Goal: Task Accomplishment & Management: Manage account settings

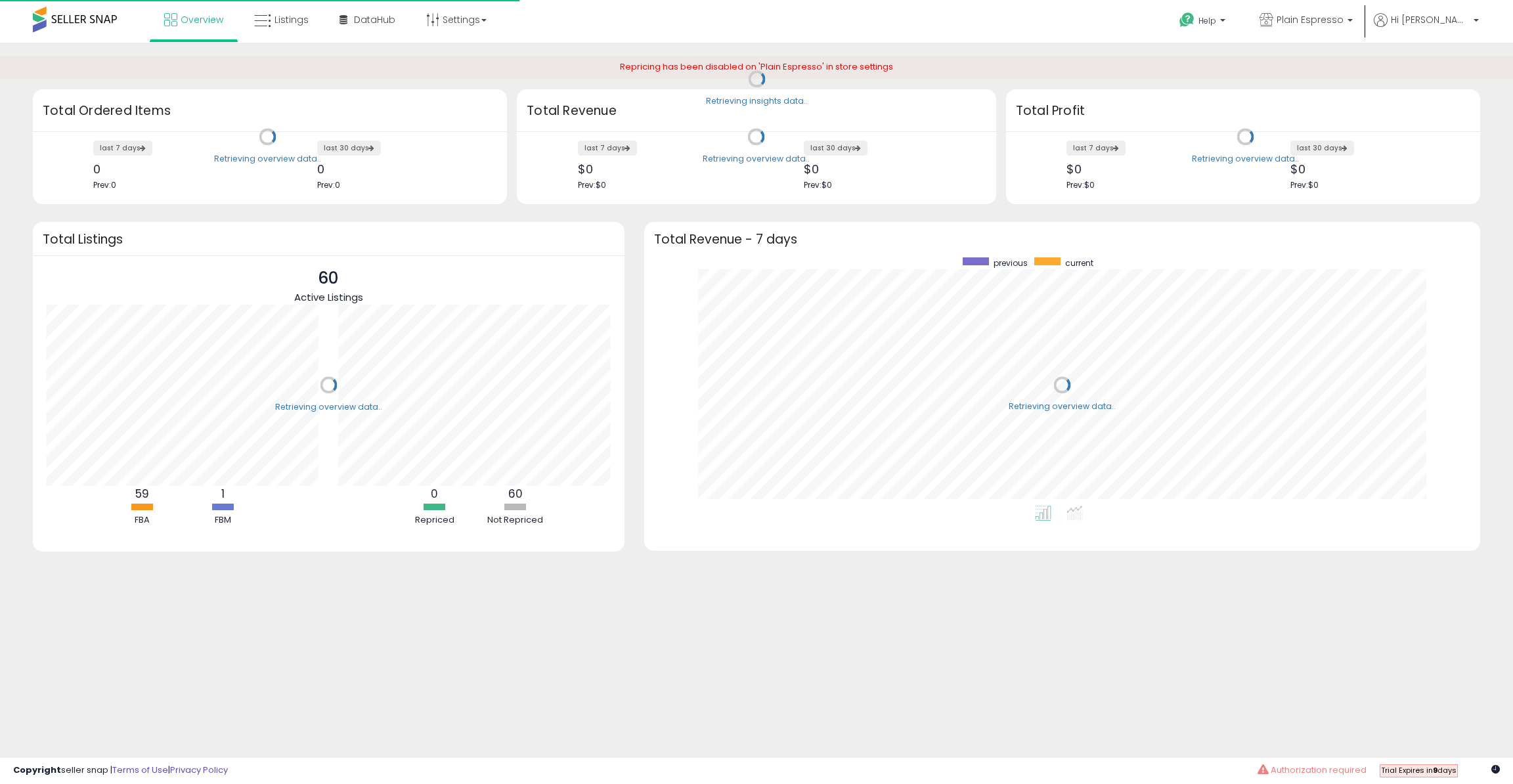
scroll to position [248, 810]
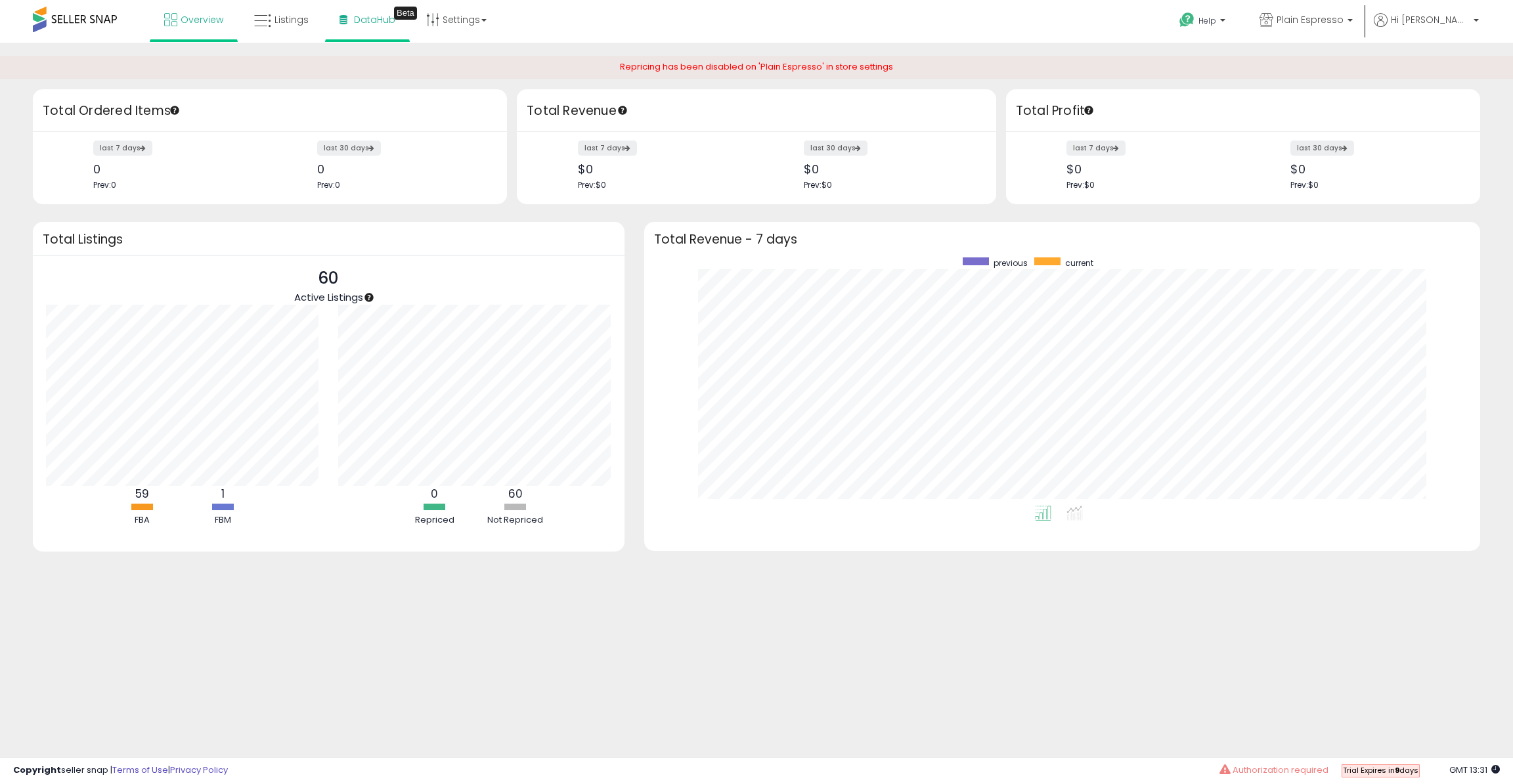
click at [354, 24] on span "DataHub" at bounding box center [374, 20] width 41 height 13
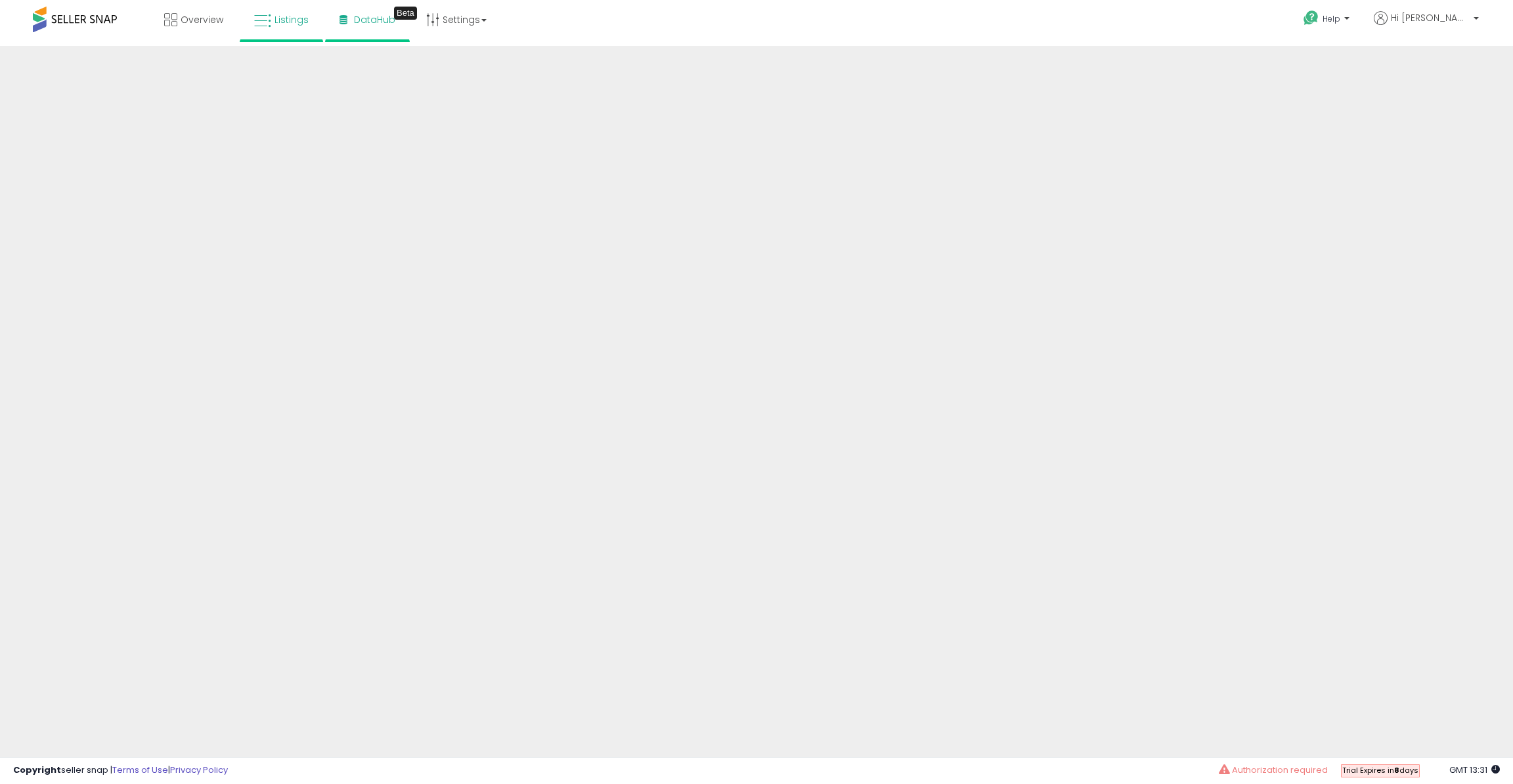
click at [307, 25] on link "Listings" at bounding box center [281, 20] width 74 height 39
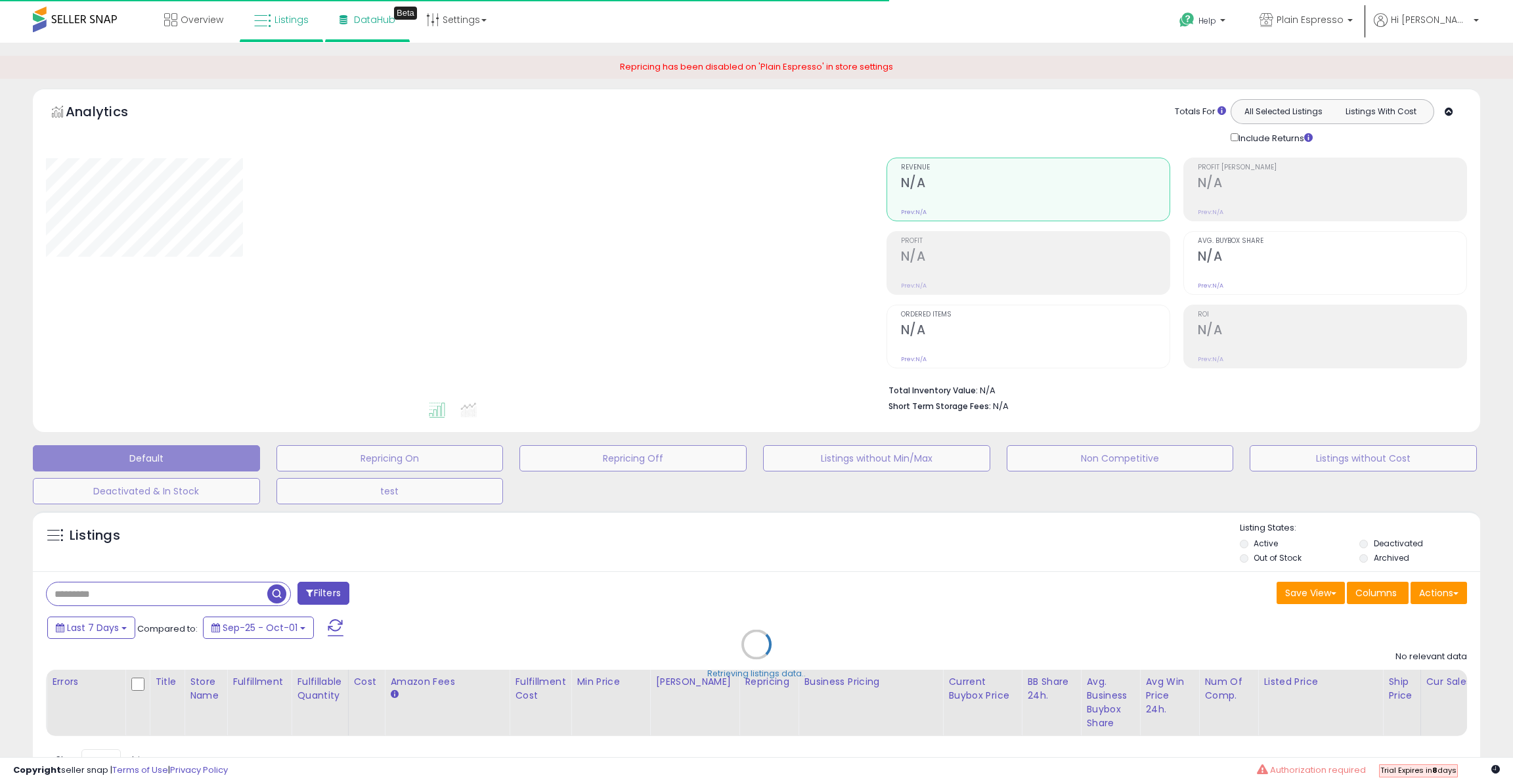
click at [393, 19] on link "DataHub Beta" at bounding box center [367, 20] width 75 height 39
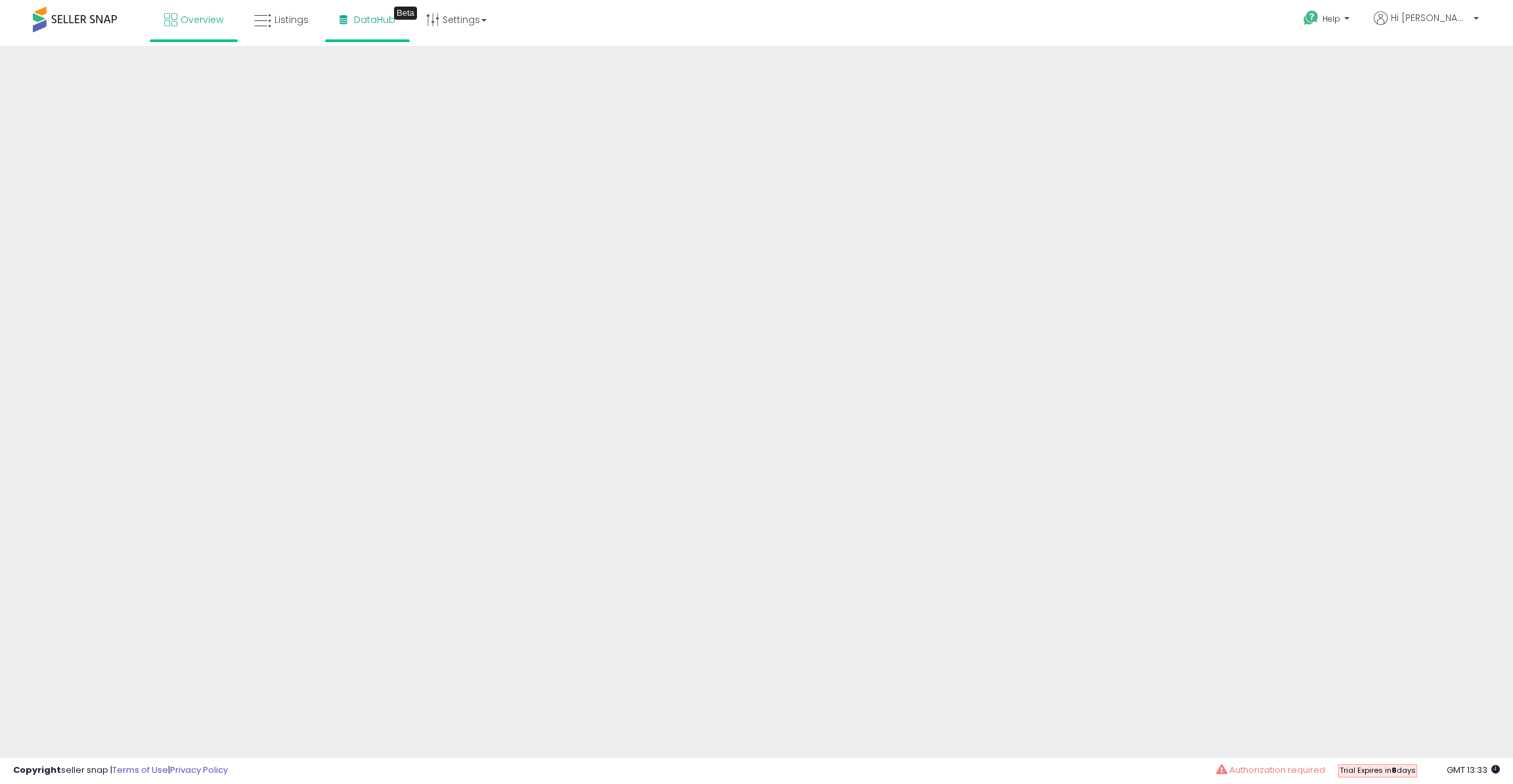
click at [174, 25] on icon at bounding box center [171, 20] width 13 height 13
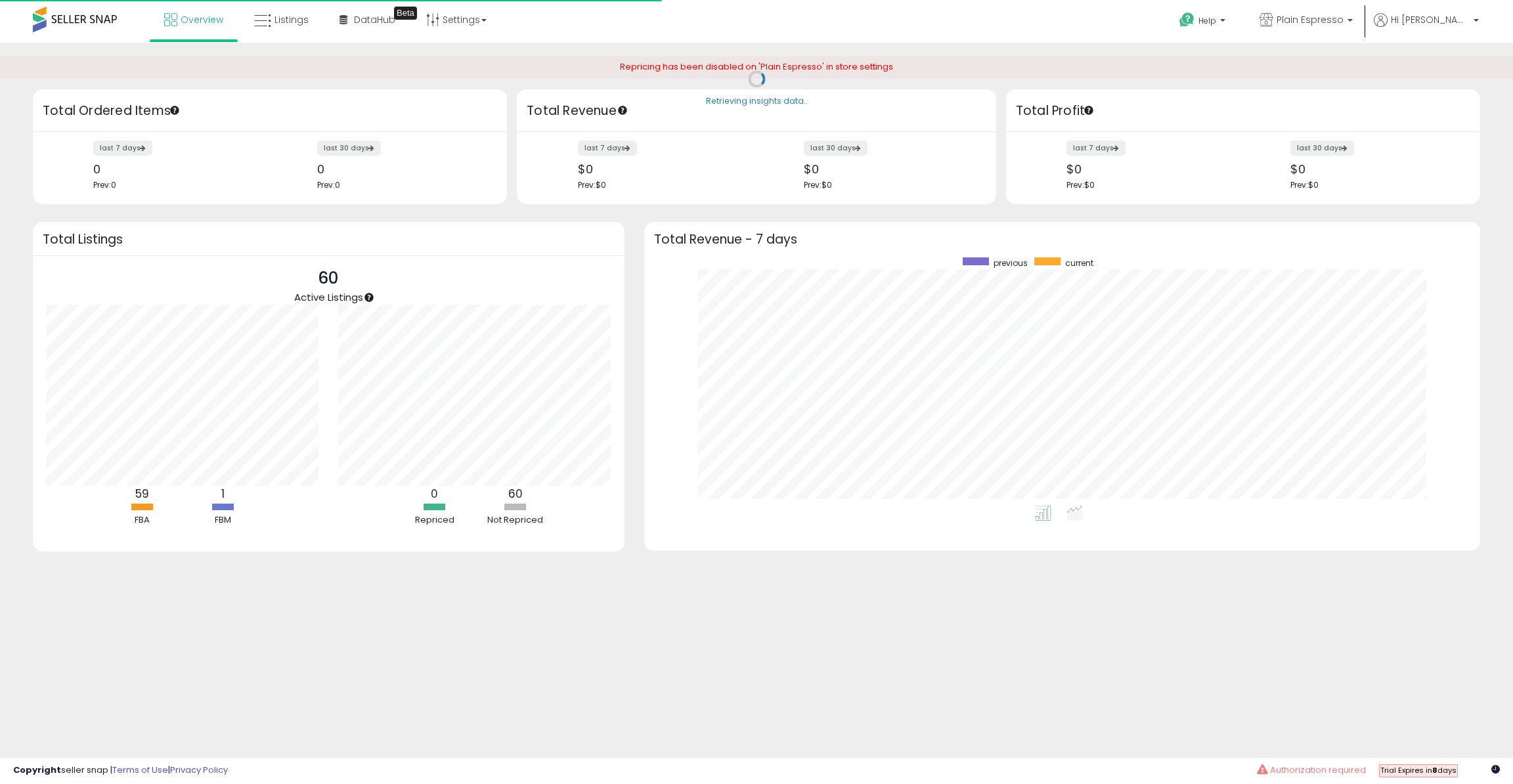
scroll to position [248, 810]
click at [875, 17] on div "Overview Listings Beta" at bounding box center [491, 27] width 1002 height 56
click at [932, 18] on div "Overview Listings Beta" at bounding box center [491, 27] width 1002 height 56
click at [897, 17] on div "Overview Listings Beta" at bounding box center [491, 27] width 1002 height 56
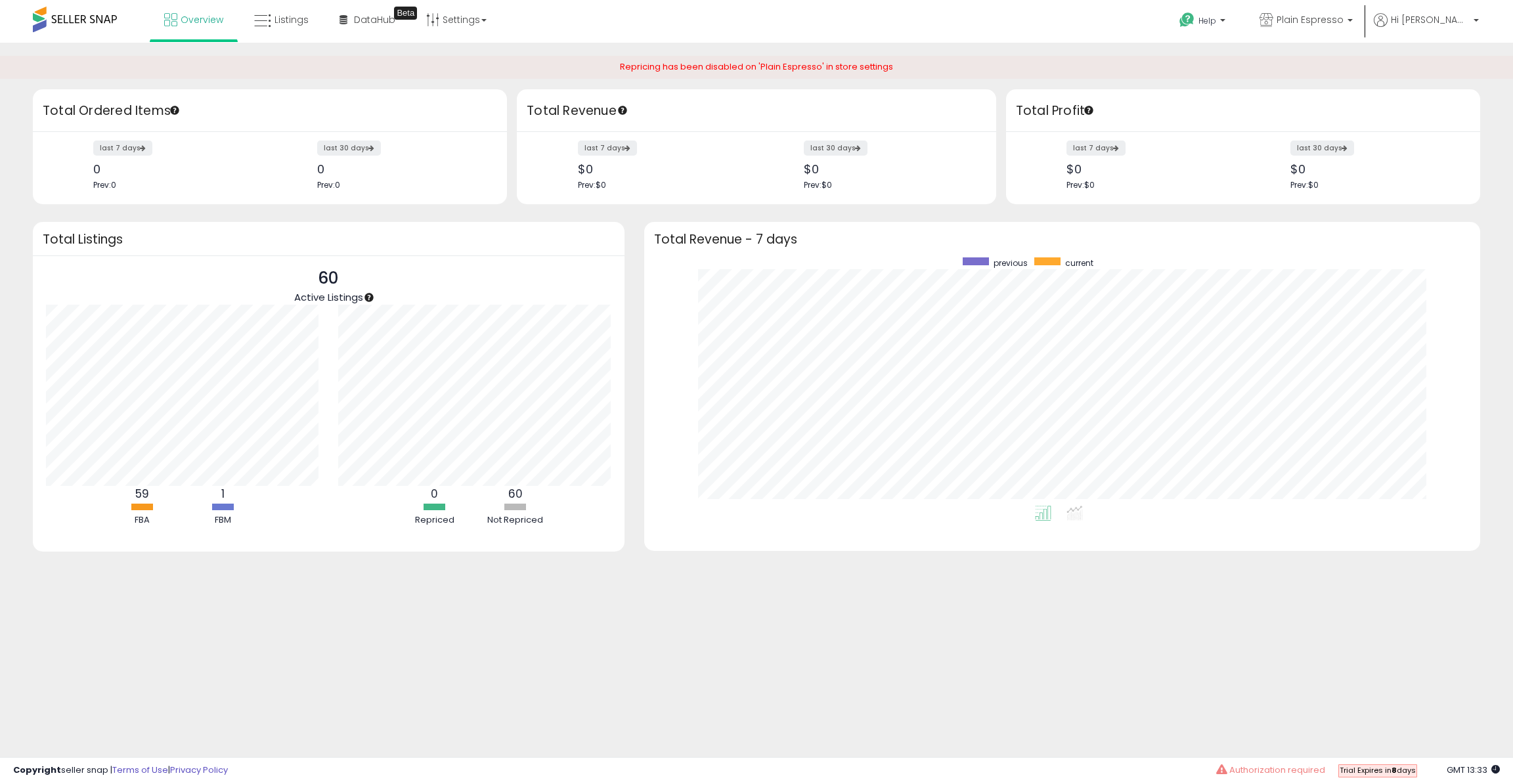
click at [911, 17] on div "Overview Listings Beta" at bounding box center [491, 27] width 1002 height 56
click at [958, 16] on div "Overview Listings Beta" at bounding box center [491, 27] width 1002 height 56
click at [993, 17] on div "Help Contact Support Search Knowledge Hub Request a Feature Hi Finn" at bounding box center [1243, 27] width 501 height 56
click at [982, 16] on div "Overview Listings Beta" at bounding box center [491, 27] width 1002 height 56
click at [972, 16] on div "Overview Listings Beta" at bounding box center [491, 27] width 1002 height 56
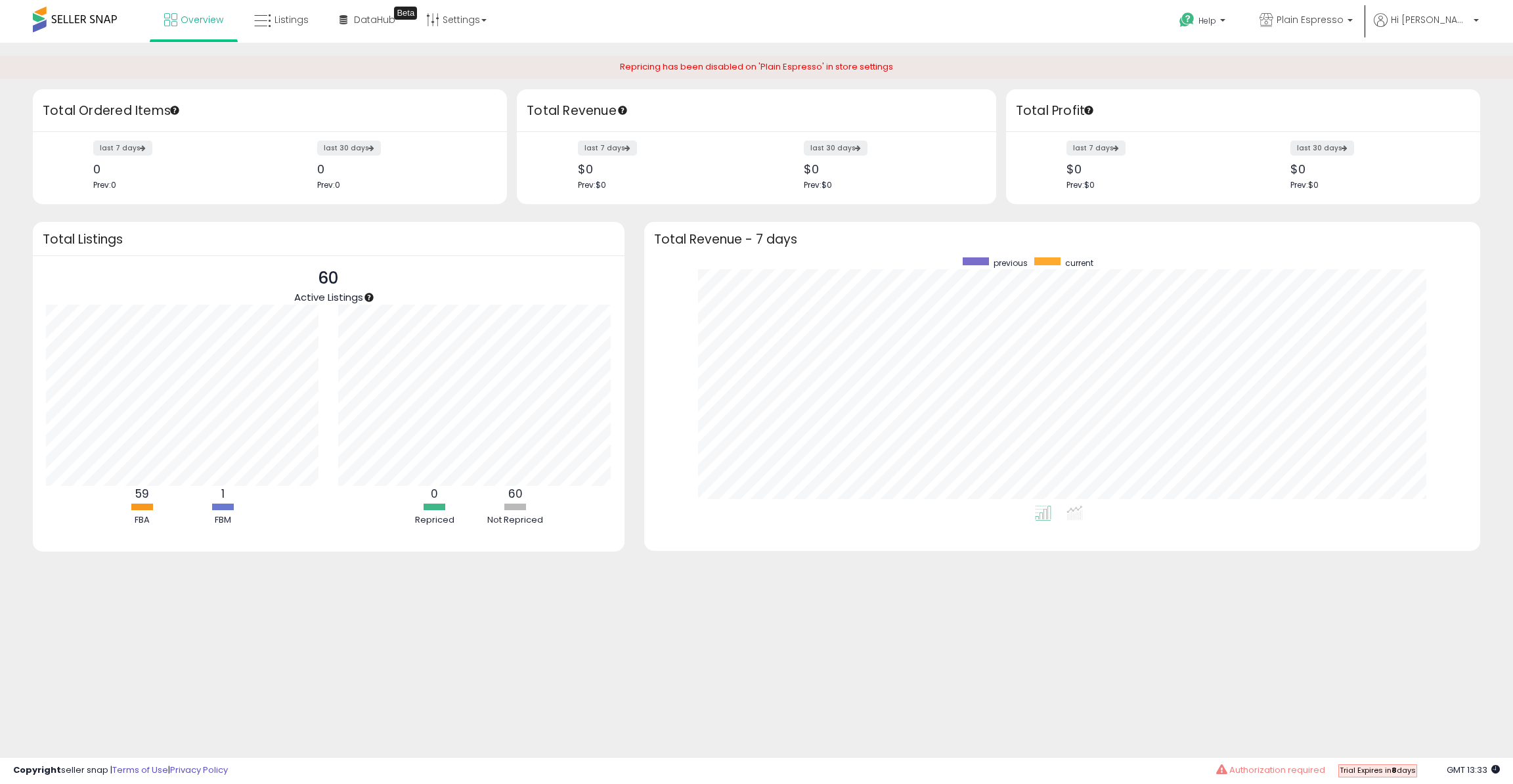
click at [991, 15] on div "Overview Listings Beta" at bounding box center [491, 27] width 1002 height 56
click at [271, 19] on link "Listings" at bounding box center [281, 20] width 74 height 39
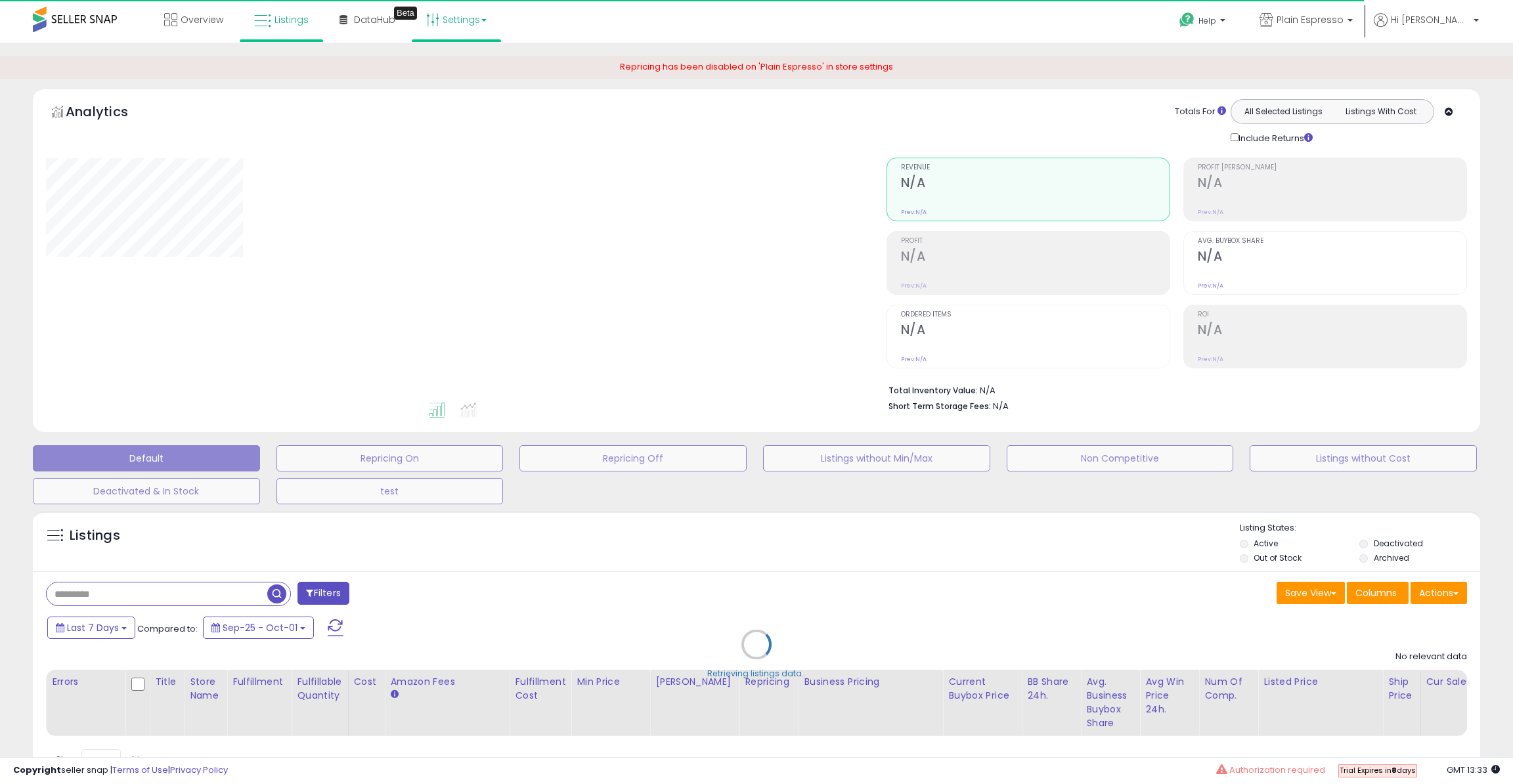
click at [464, 25] on link "Settings" at bounding box center [456, 20] width 80 height 39
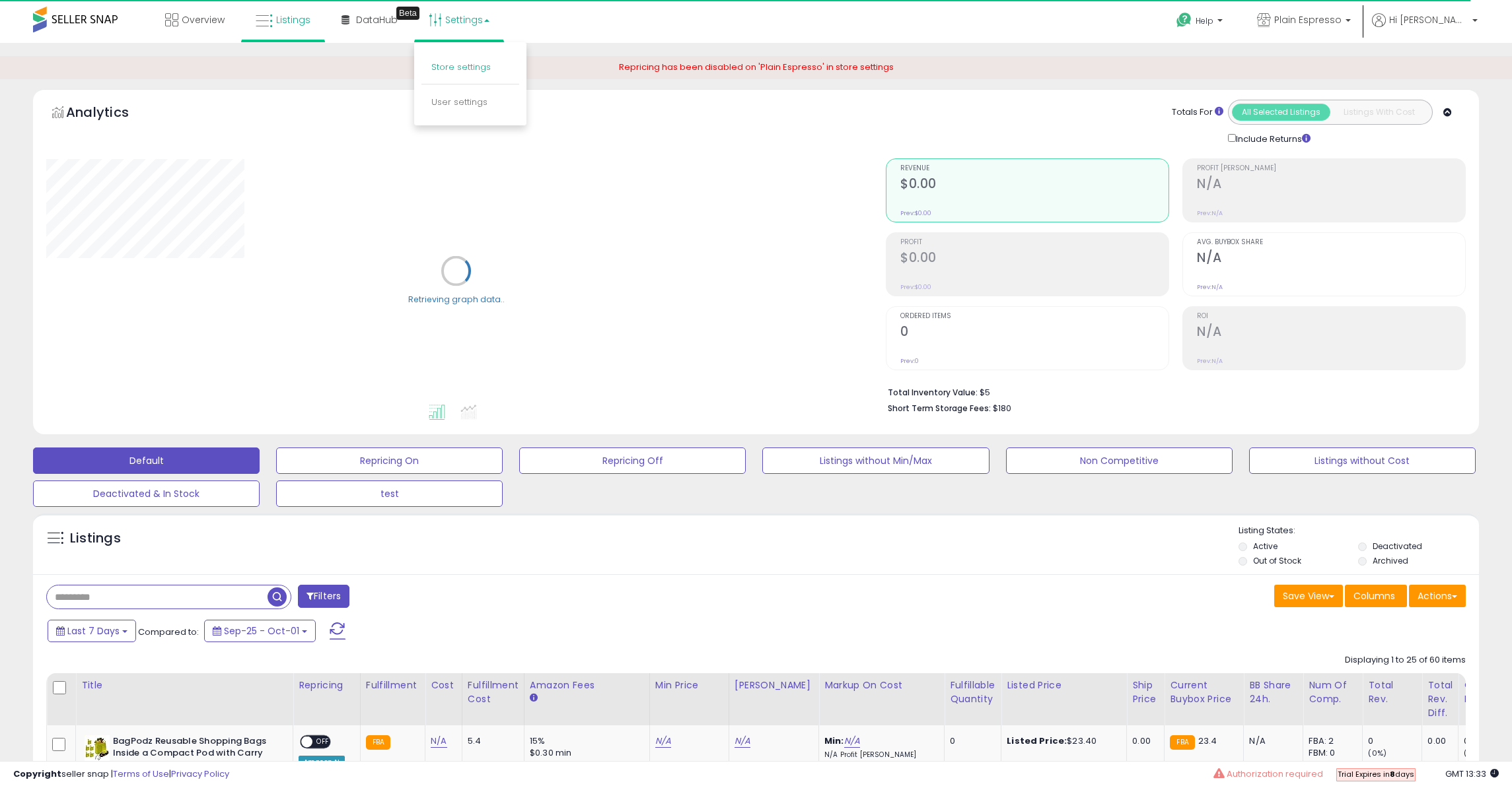
click at [472, 64] on link "Store settings" at bounding box center [461, 67] width 60 height 12
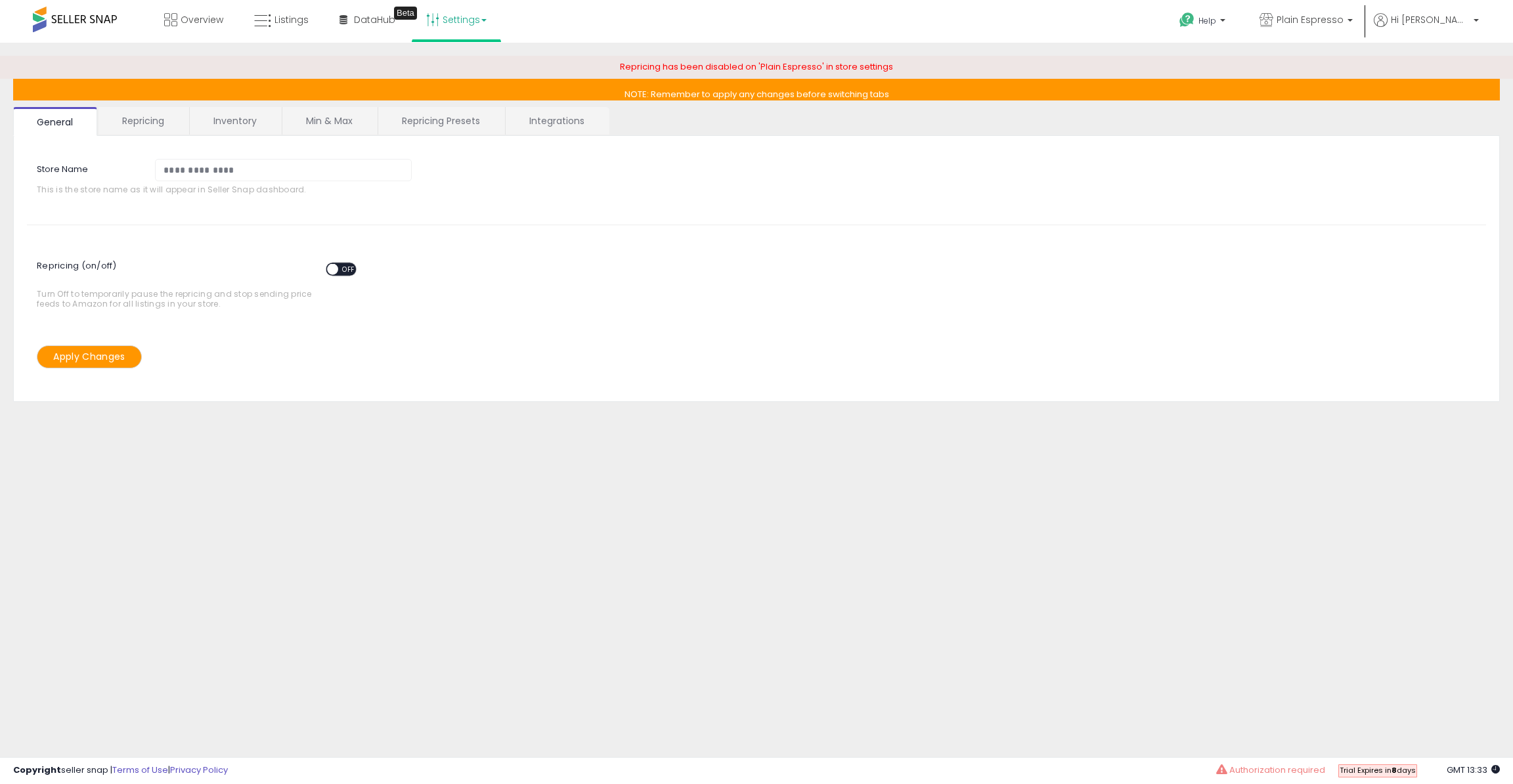
click at [166, 124] on link "Repricing" at bounding box center [142, 121] width 89 height 27
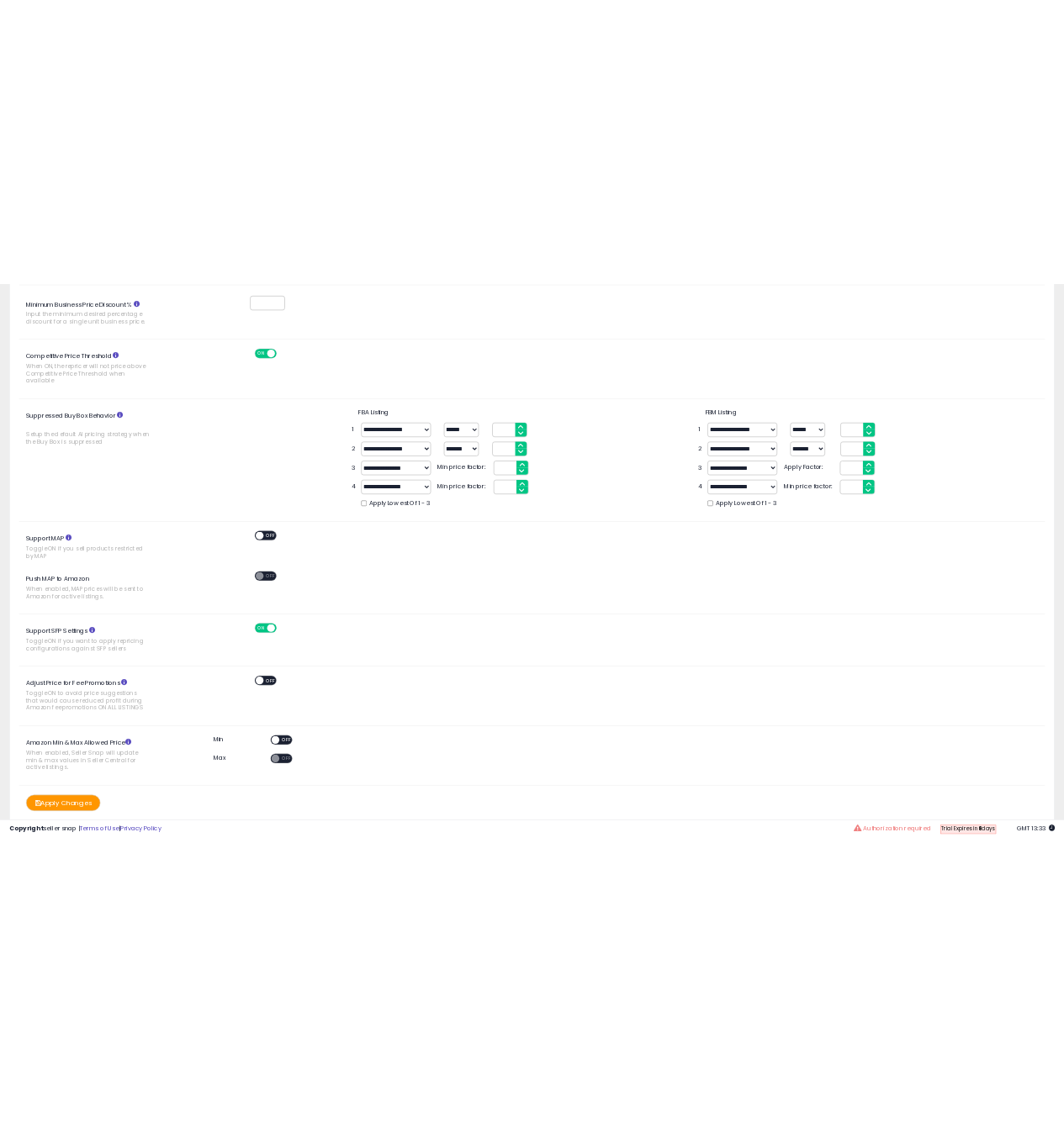
scroll to position [372, 0]
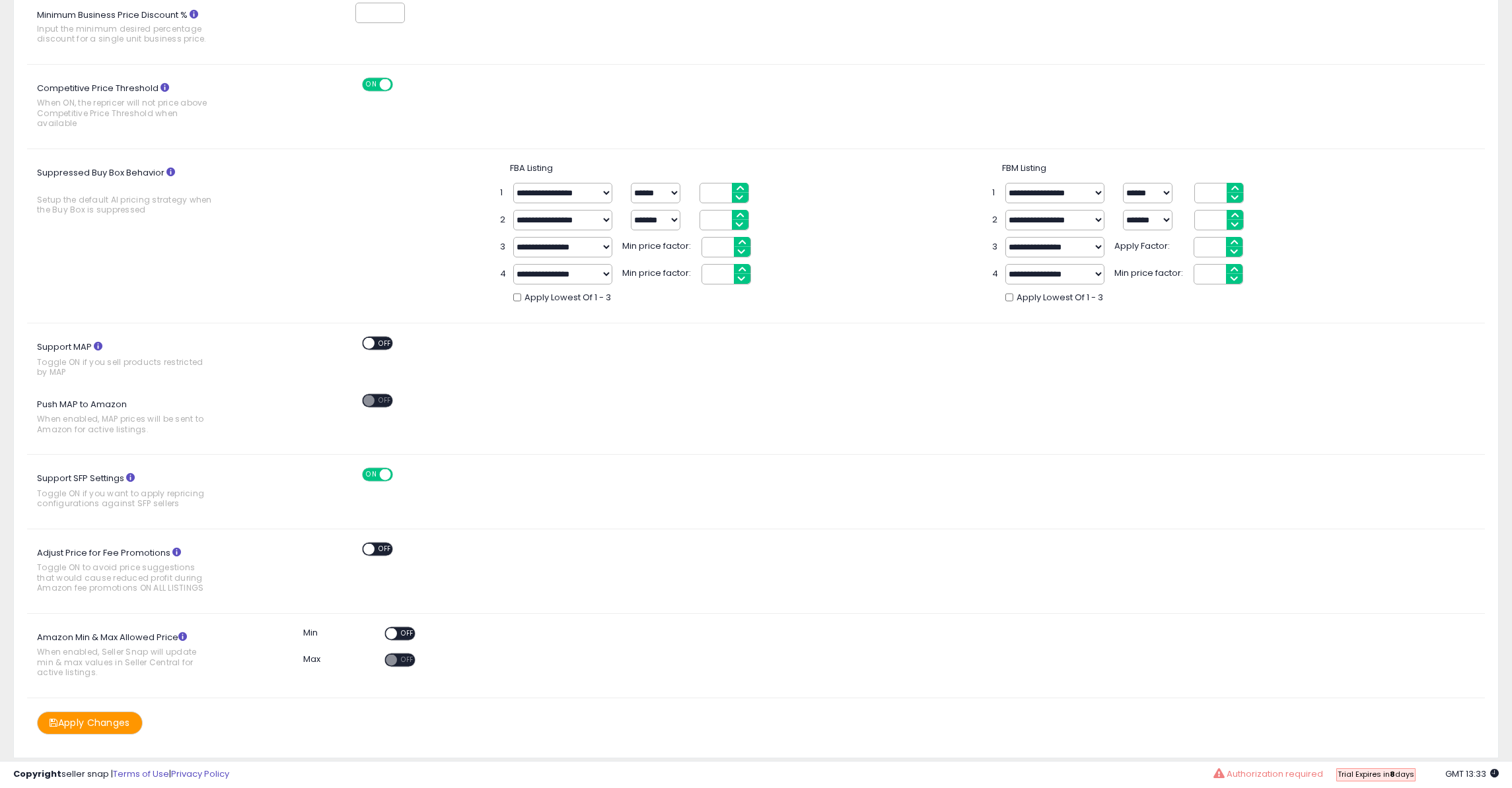
click at [783, 441] on div "Buy Box Price Guard * for AI repricer only Set a limitation for the AI Repricer…" at bounding box center [756, 296] width 1457 height 877
